Goal: Task Accomplishment & Management: Manage account settings

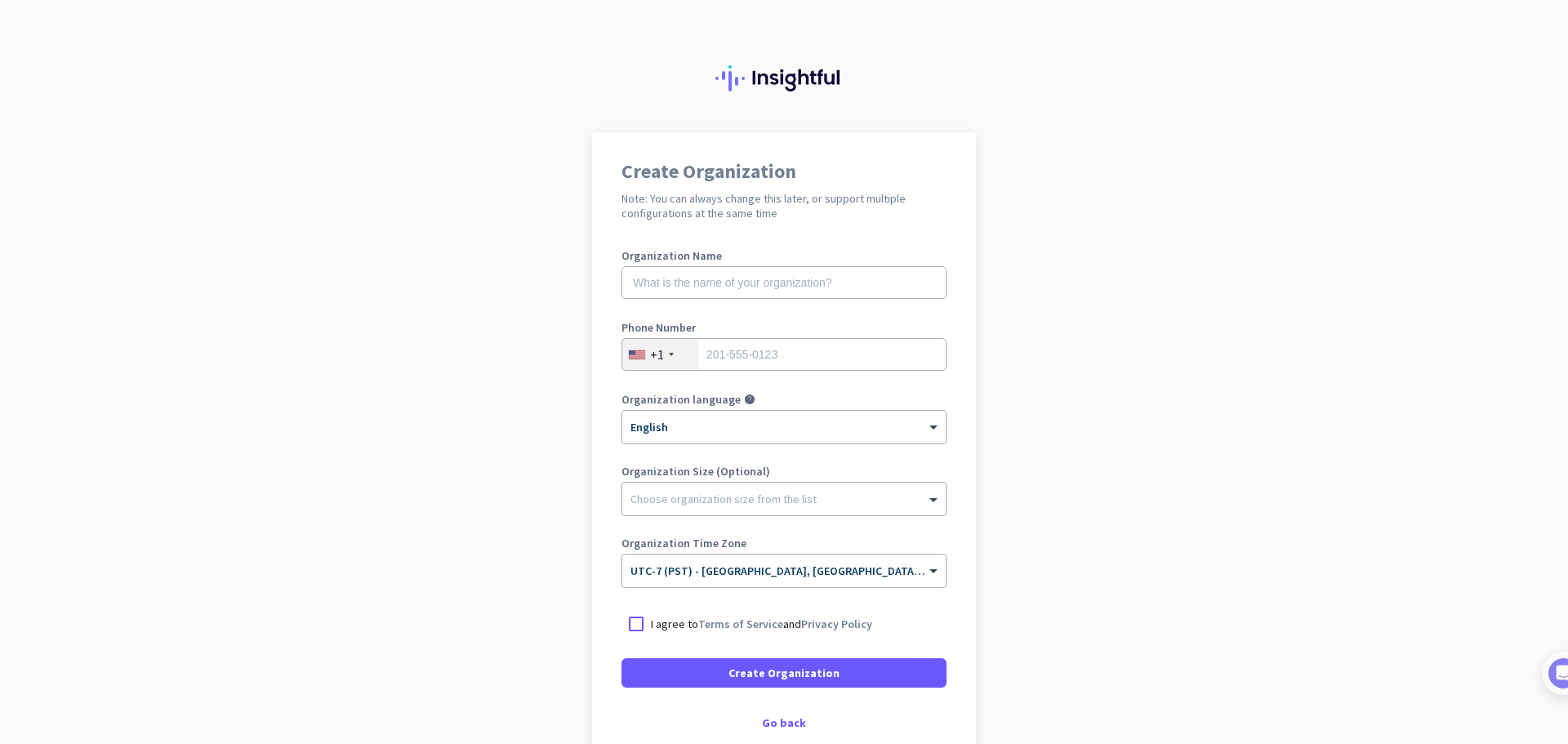
drag, startPoint x: 755, startPoint y: 64, endPoint x: 772, endPoint y: 79, distance: 22.7
click at [760, 69] on div at bounding box center [784, 66] width 1568 height 132
click at [828, 74] on img at bounding box center [784, 78] width 137 height 26
drag, startPoint x: 870, startPoint y: 82, endPoint x: 782, endPoint y: 69, distance: 89.0
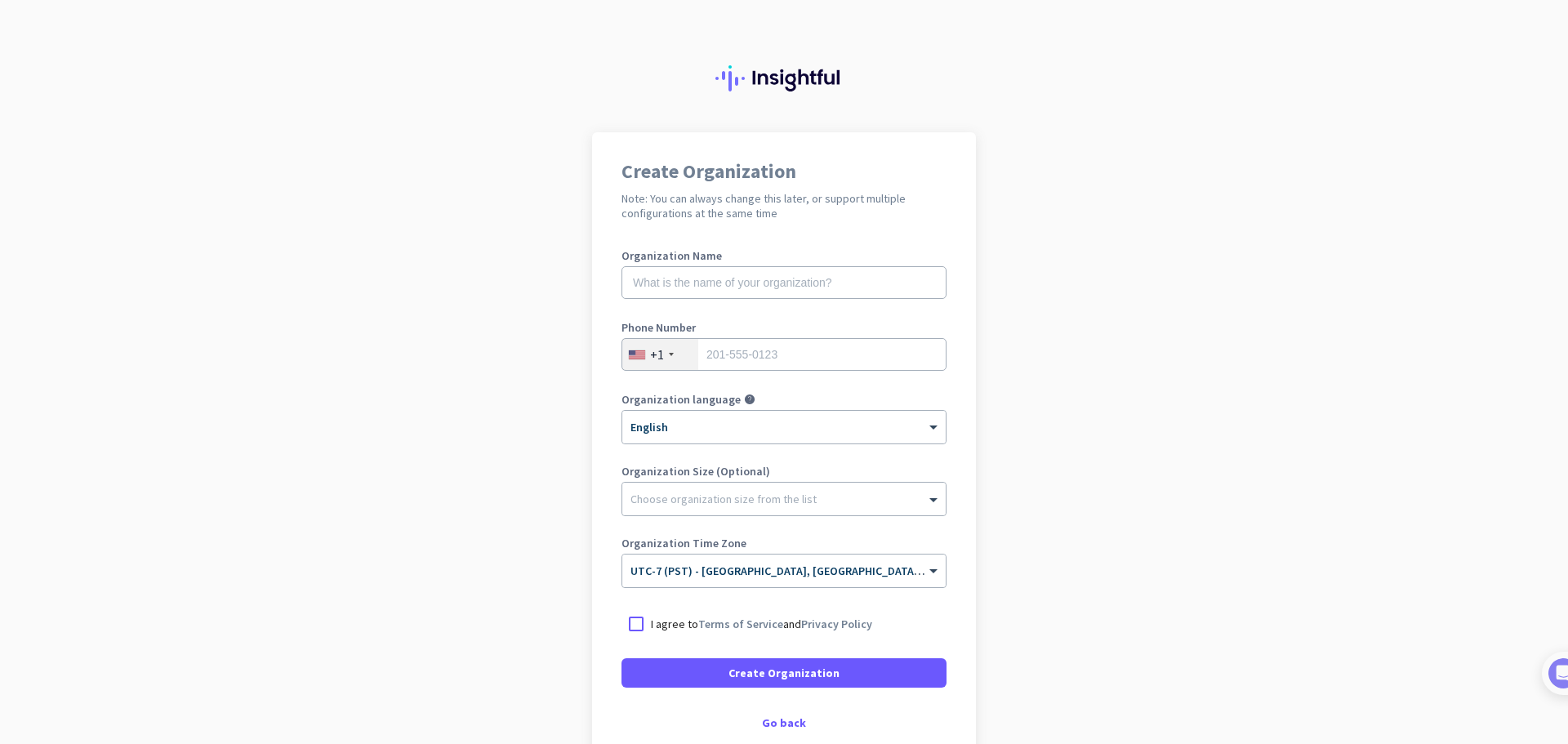
click at [782, 69] on div at bounding box center [784, 66] width 1568 height 132
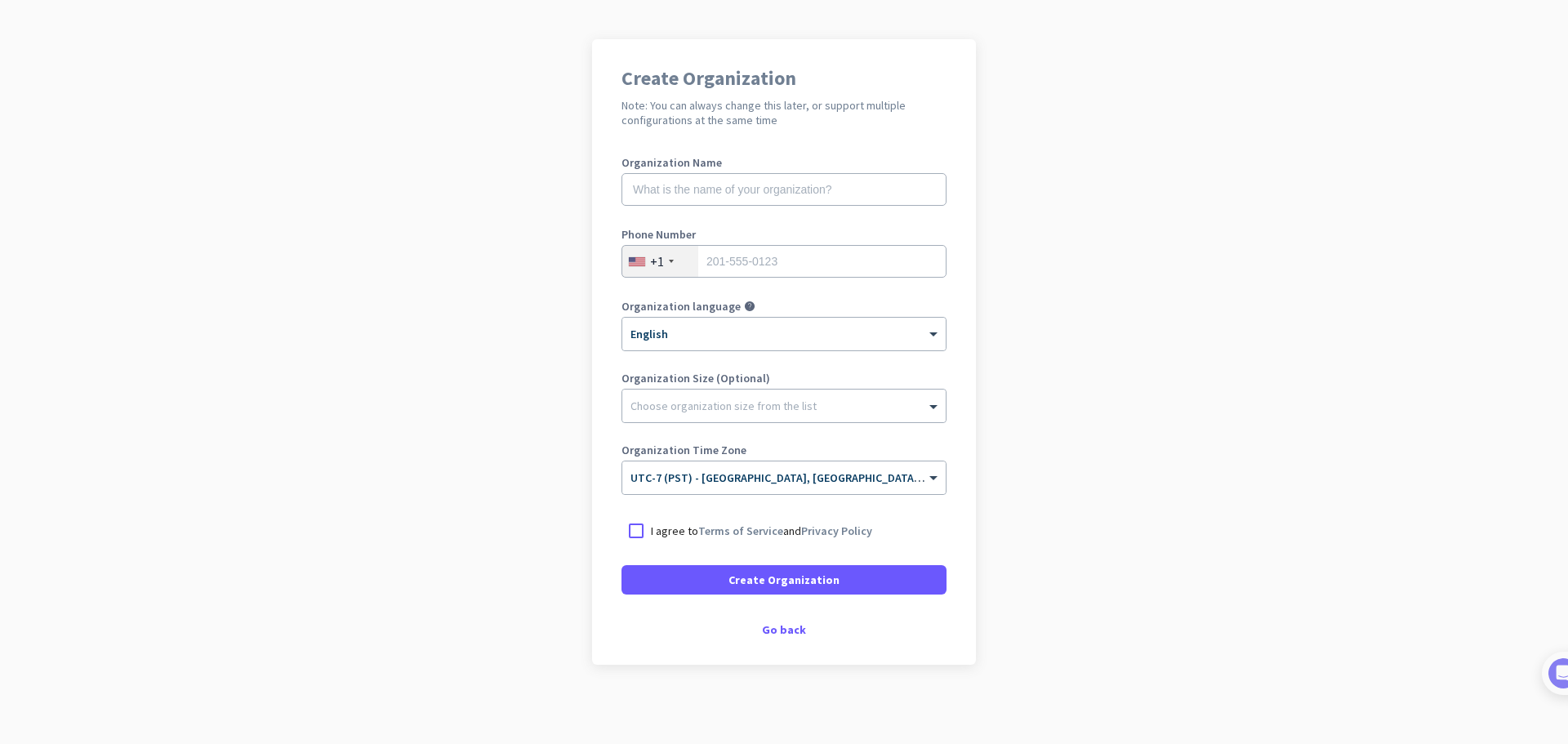
scroll to position [95, 0]
click at [770, 626] on div "Go back" at bounding box center [784, 627] width 325 height 11
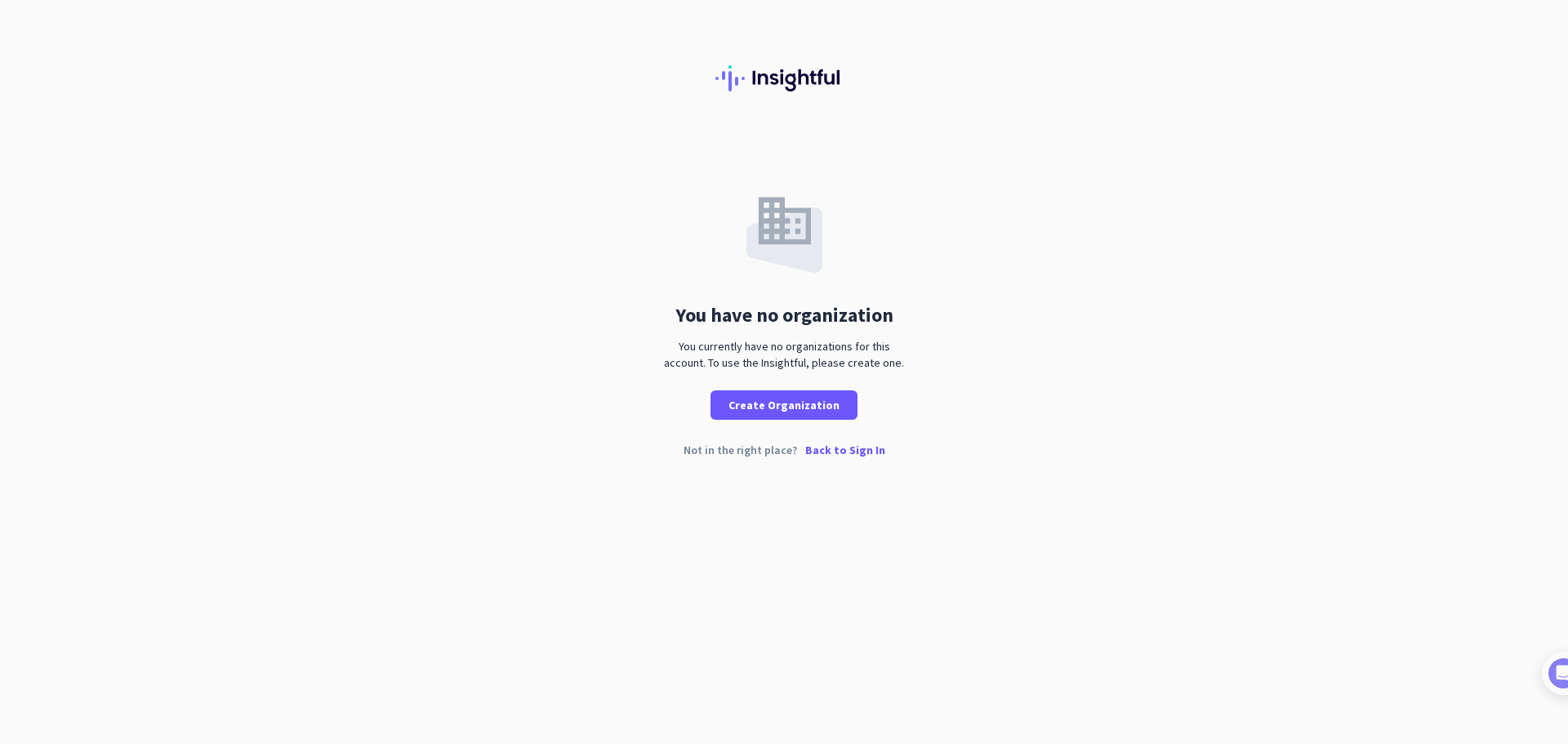
click at [745, 320] on div "You have no organization" at bounding box center [784, 315] width 218 height 20
